Goal: Find specific page/section: Find specific page/section

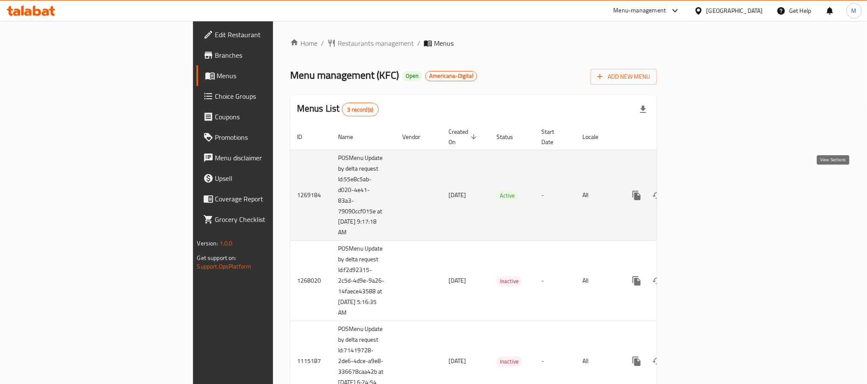
click at [708, 185] on link "enhanced table" at bounding box center [698, 195] width 21 height 21
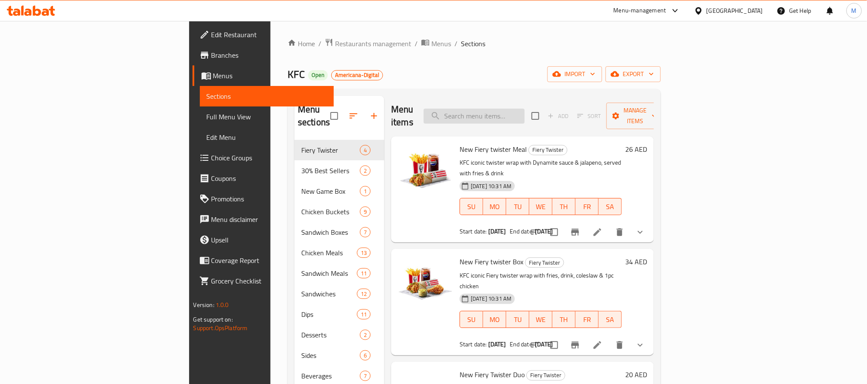
click at [525, 109] on input "search" at bounding box center [474, 116] width 101 height 15
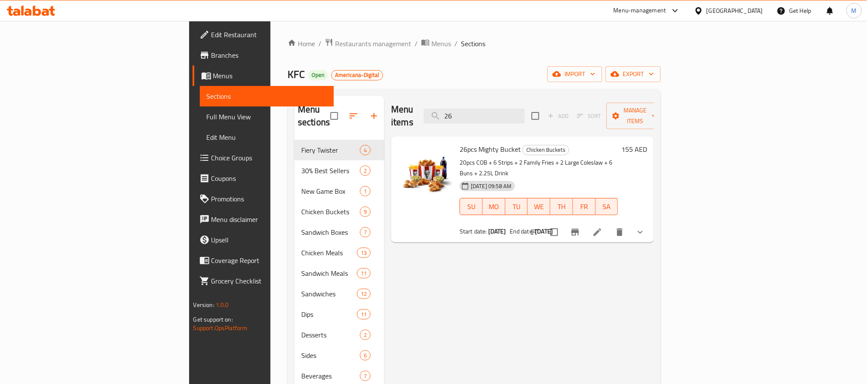
type input "26"
click at [459, 143] on span "26pcs Mighty Bucket" at bounding box center [489, 149] width 61 height 13
copy h6 "26pcs Mighty Bucket"
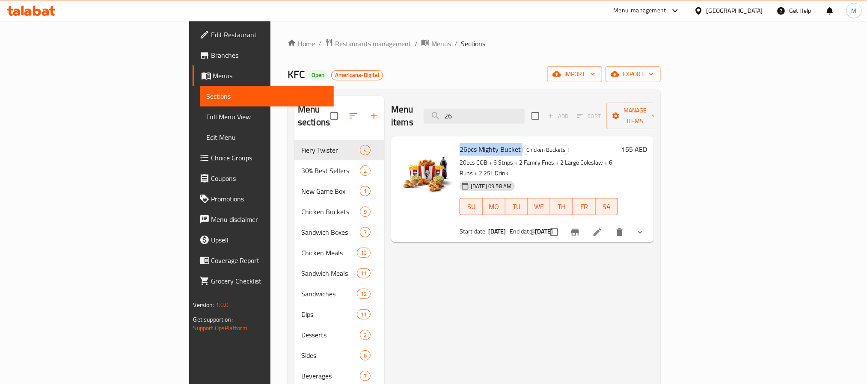
click at [602, 227] on icon at bounding box center [597, 232] width 10 height 10
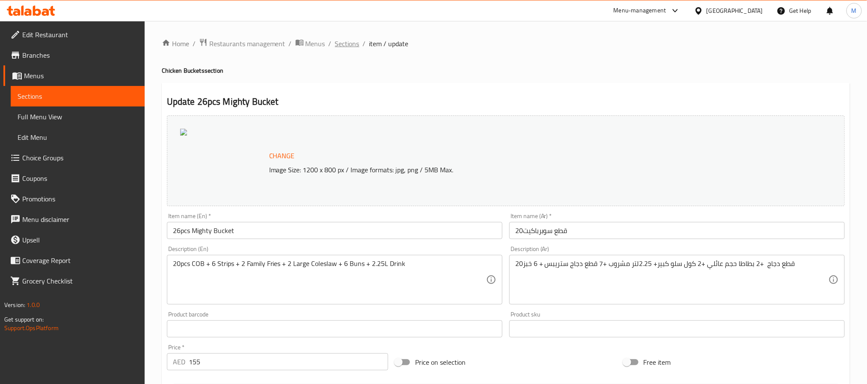
click at [345, 45] on span "Sections" at bounding box center [347, 44] width 24 height 10
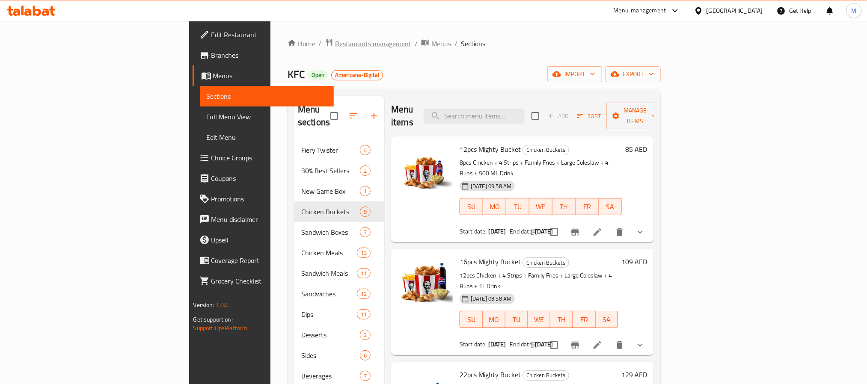
click at [335, 47] on span "Restaurants management" at bounding box center [373, 44] width 76 height 10
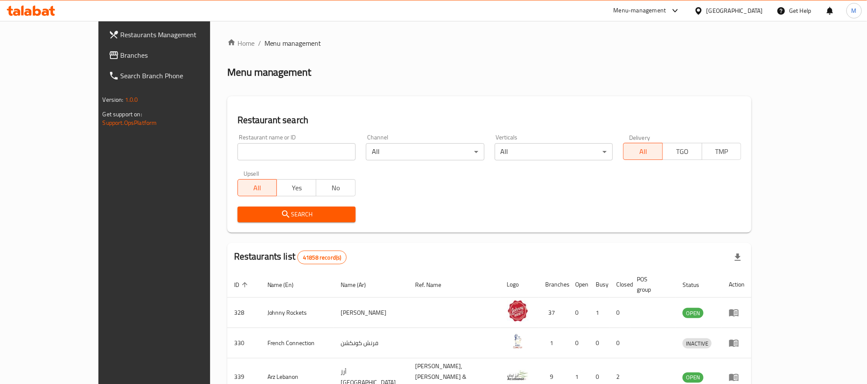
click at [416, 87] on div "Home / Menu management Menu management Restaurant search Restaurant name or ID …" at bounding box center [489, 324] width 525 height 572
